Goal: Find contact information: Find contact information

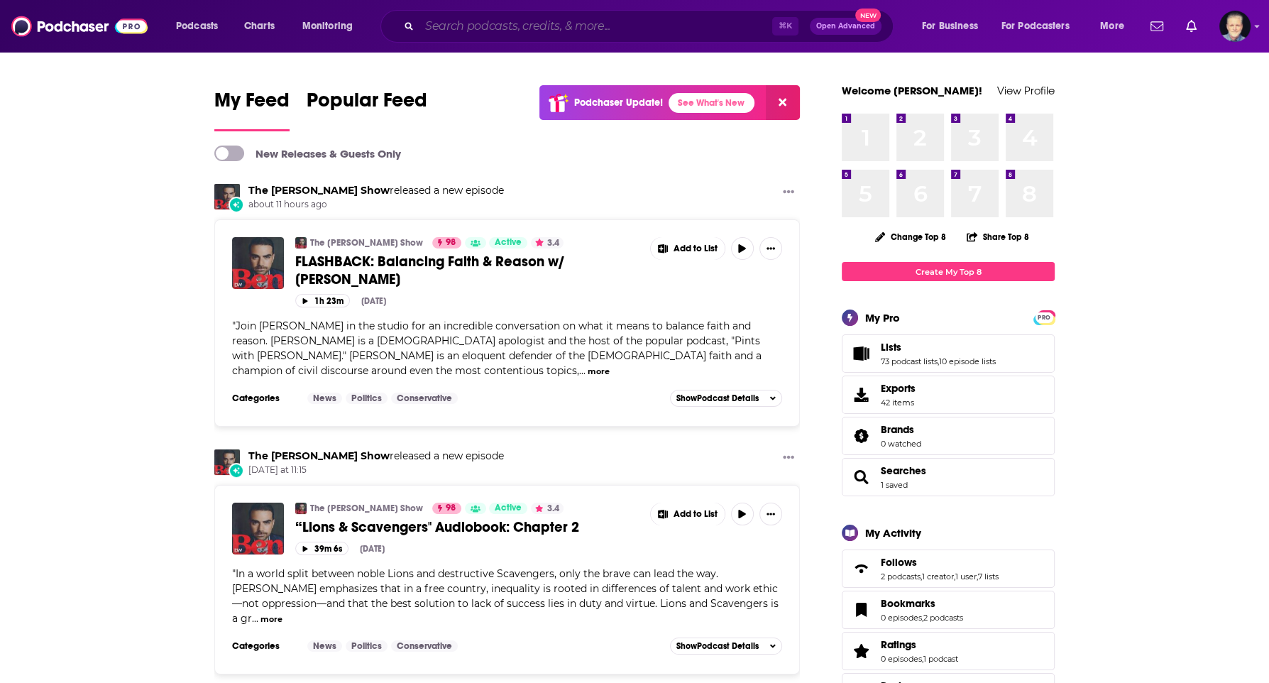
click at [715, 17] on input "Search podcasts, credits, & more..." at bounding box center [595, 26] width 353 height 23
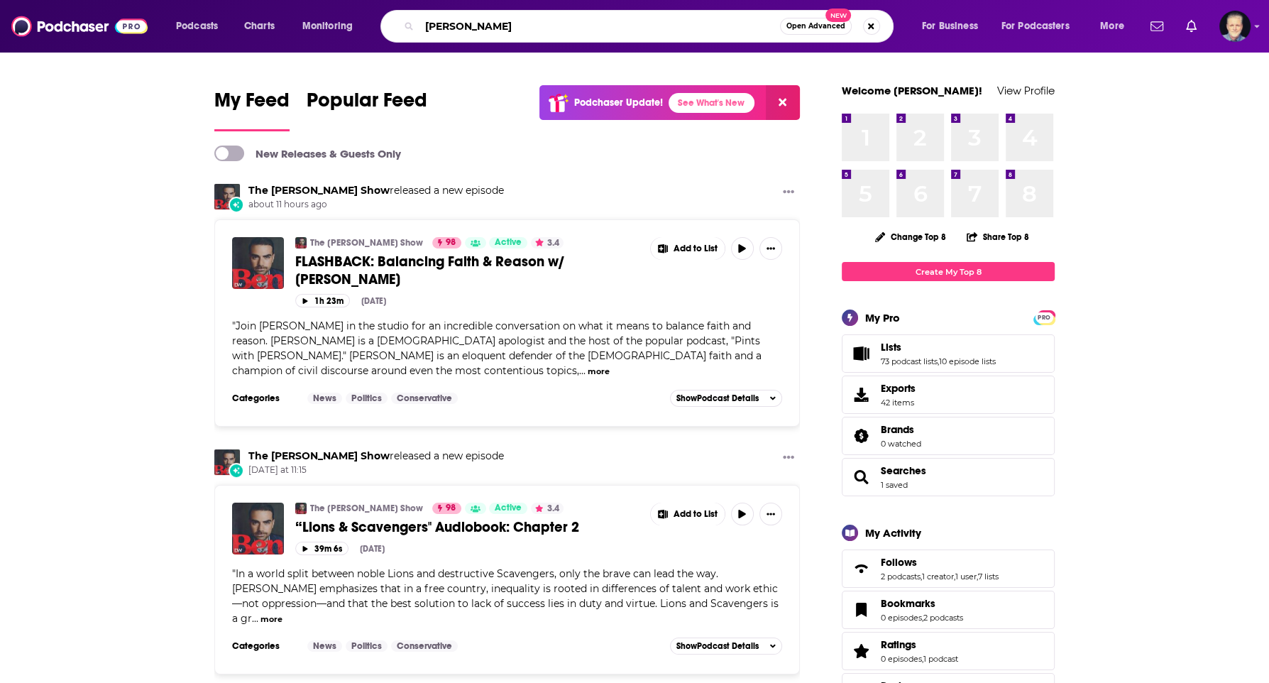
type input "shawn ryan"
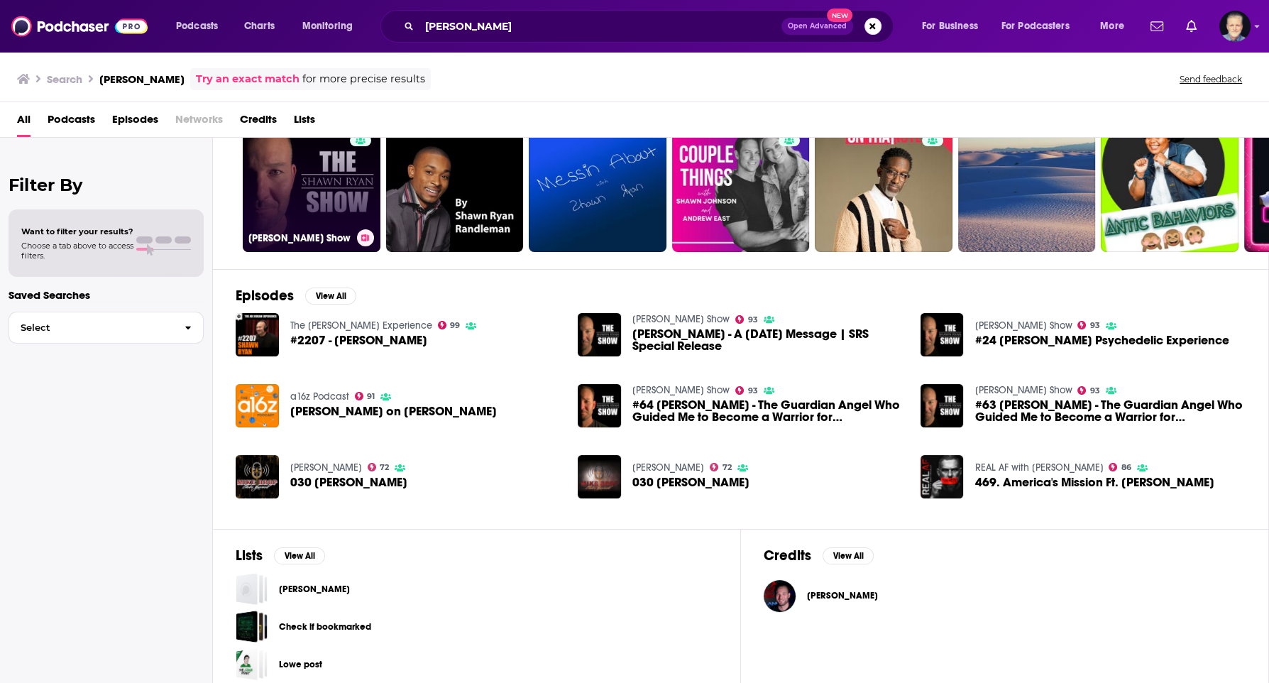
scroll to position [76, 0]
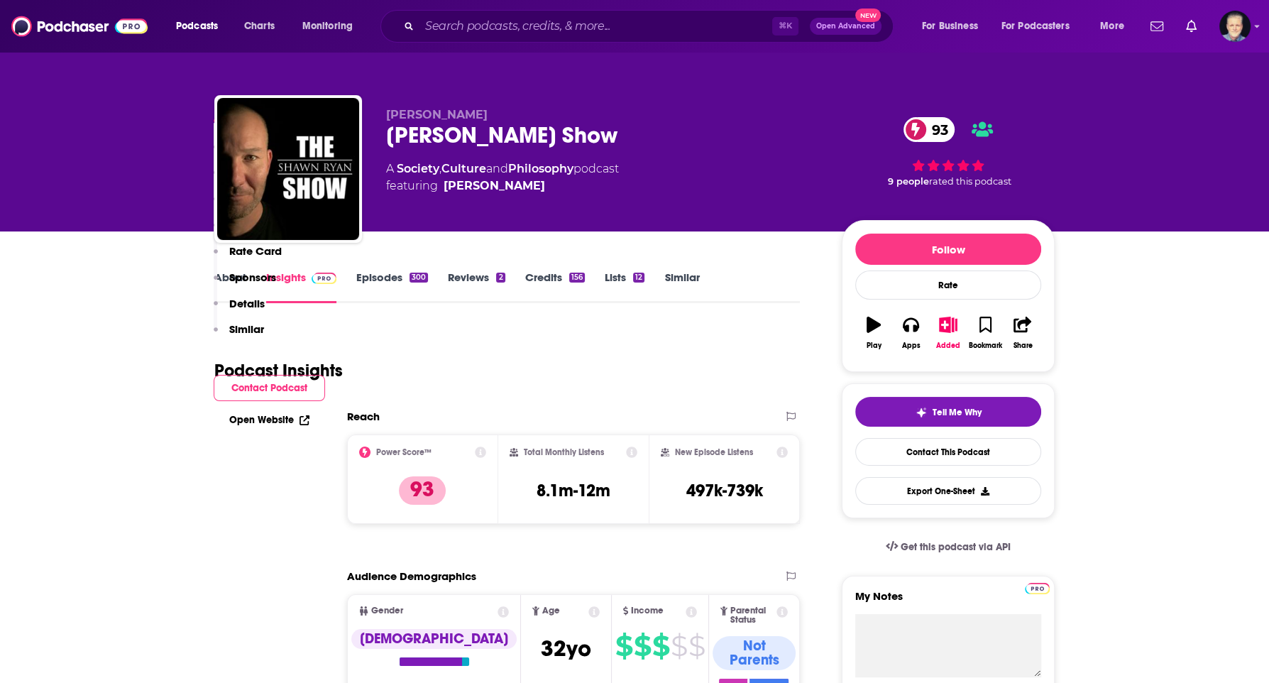
scroll to position [856, 0]
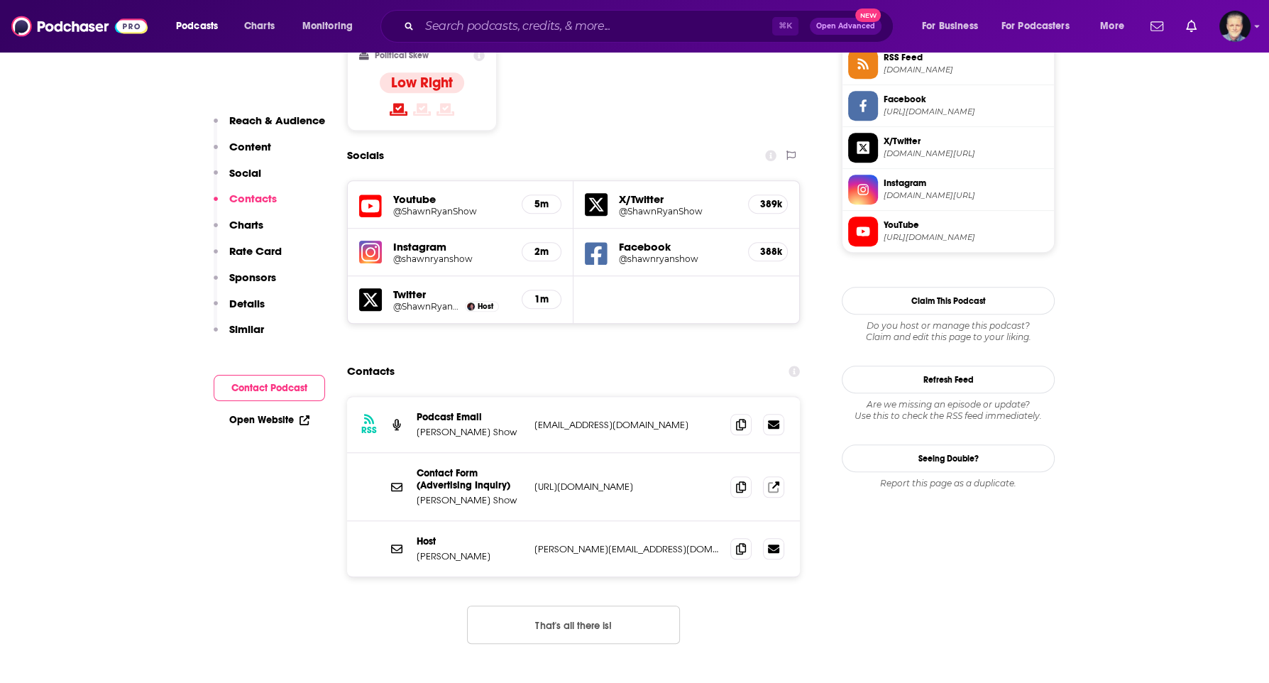
scroll to position [1211, 0]
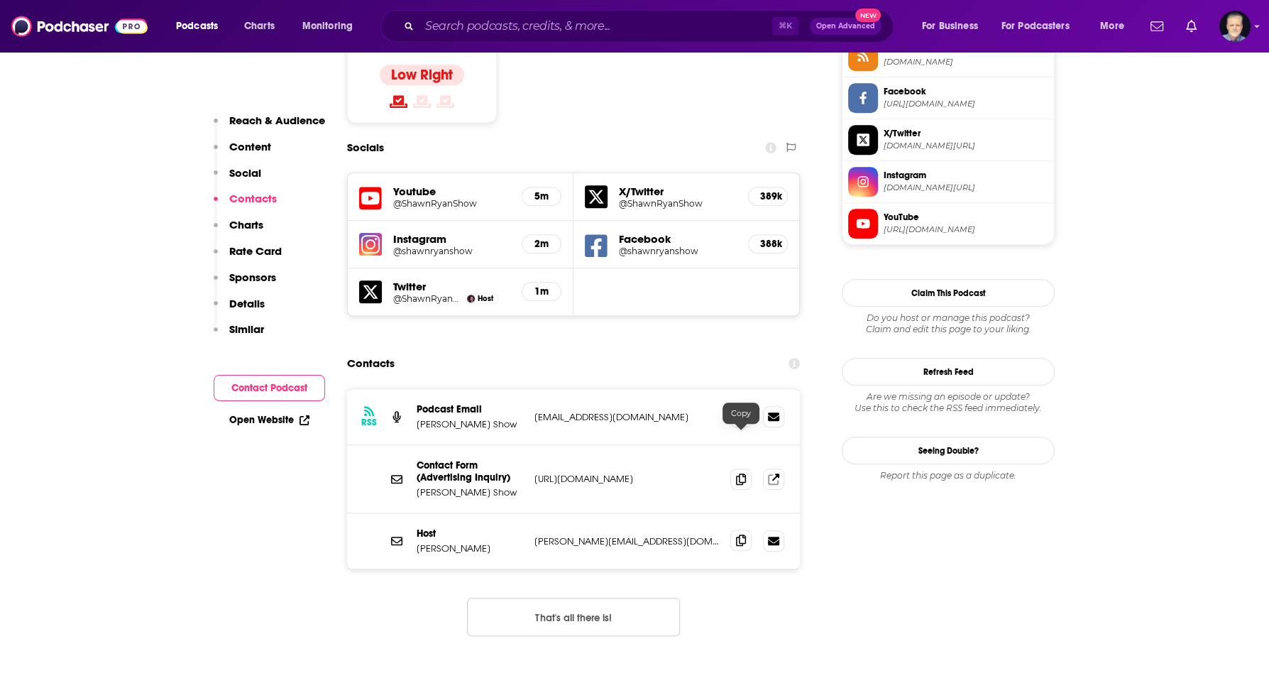
click at [739, 534] on icon at bounding box center [741, 539] width 10 height 11
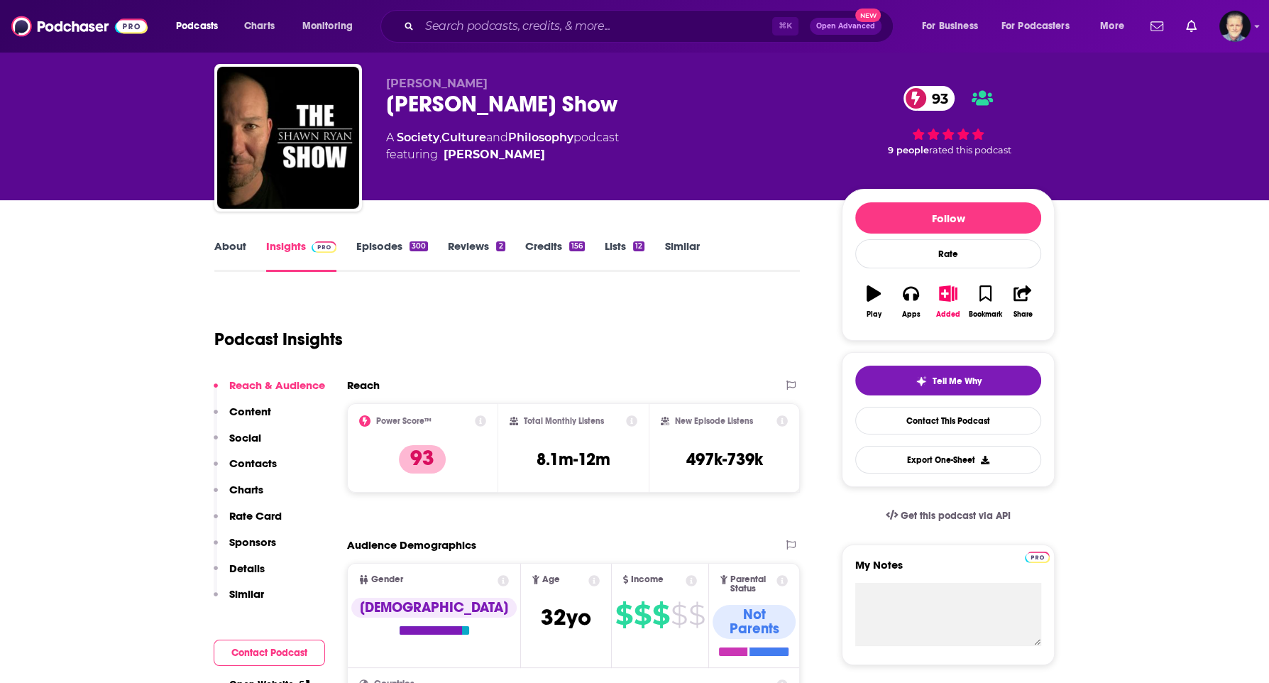
scroll to position [0, 0]
